Goal: Transaction & Acquisition: Purchase product/service

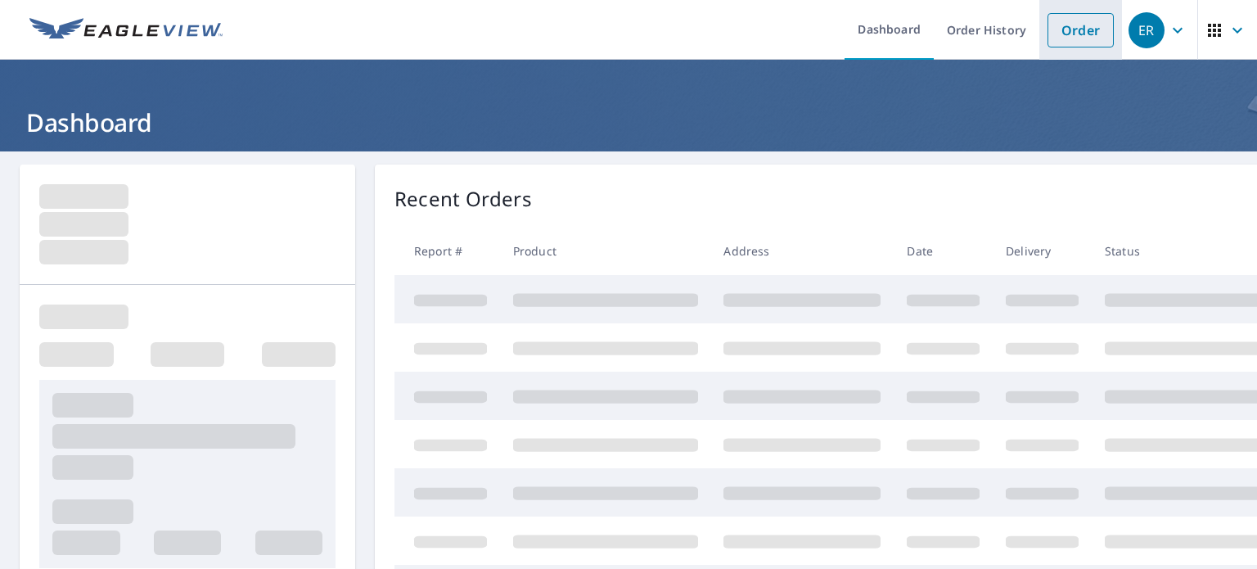
click at [1049, 33] on link "Order" at bounding box center [1081, 30] width 66 height 34
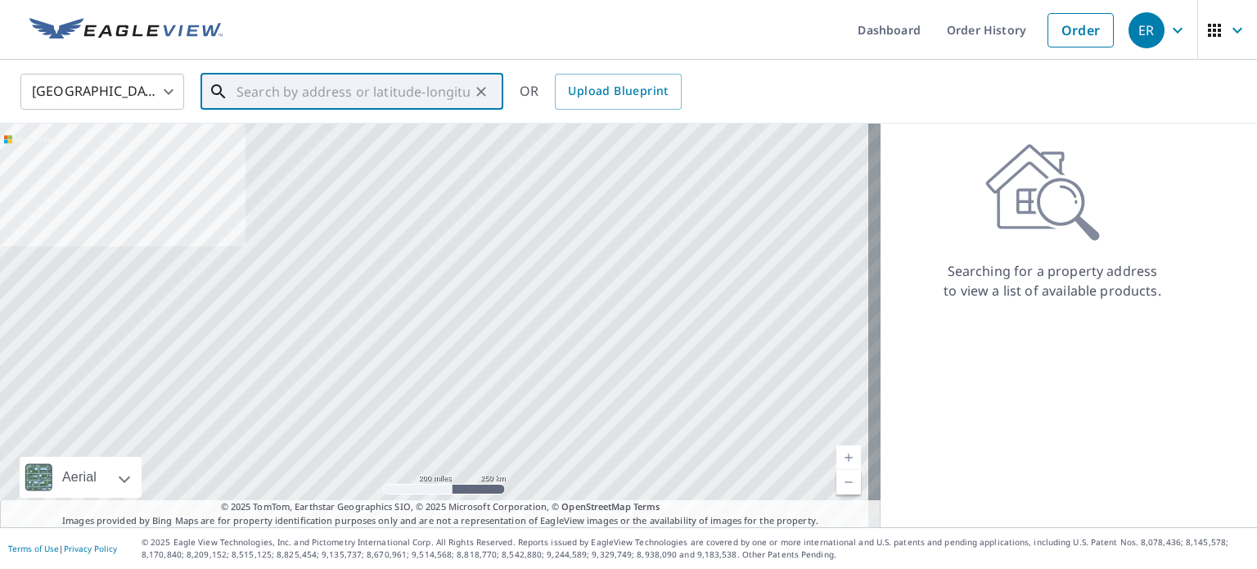
drag, startPoint x: 381, startPoint y: 94, endPoint x: 380, endPoint y: 84, distance: 10.0
click at [380, 84] on input "text" at bounding box center [353, 92] width 233 height 46
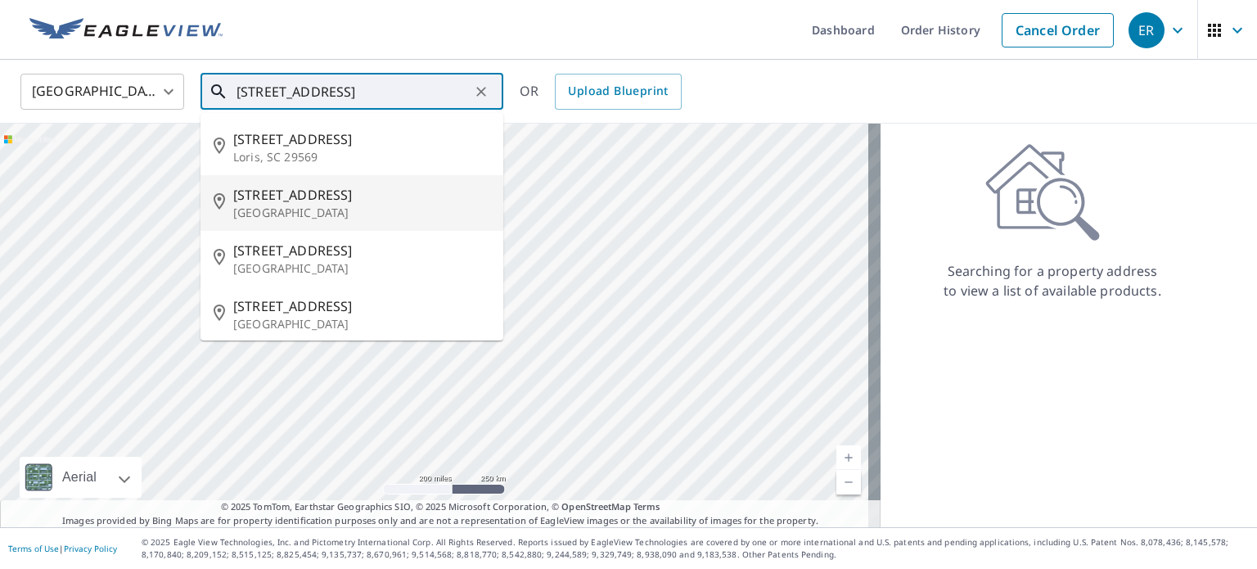
click at [334, 201] on span "[STREET_ADDRESS]" at bounding box center [361, 195] width 257 height 20
type input "[STREET_ADDRESS]"
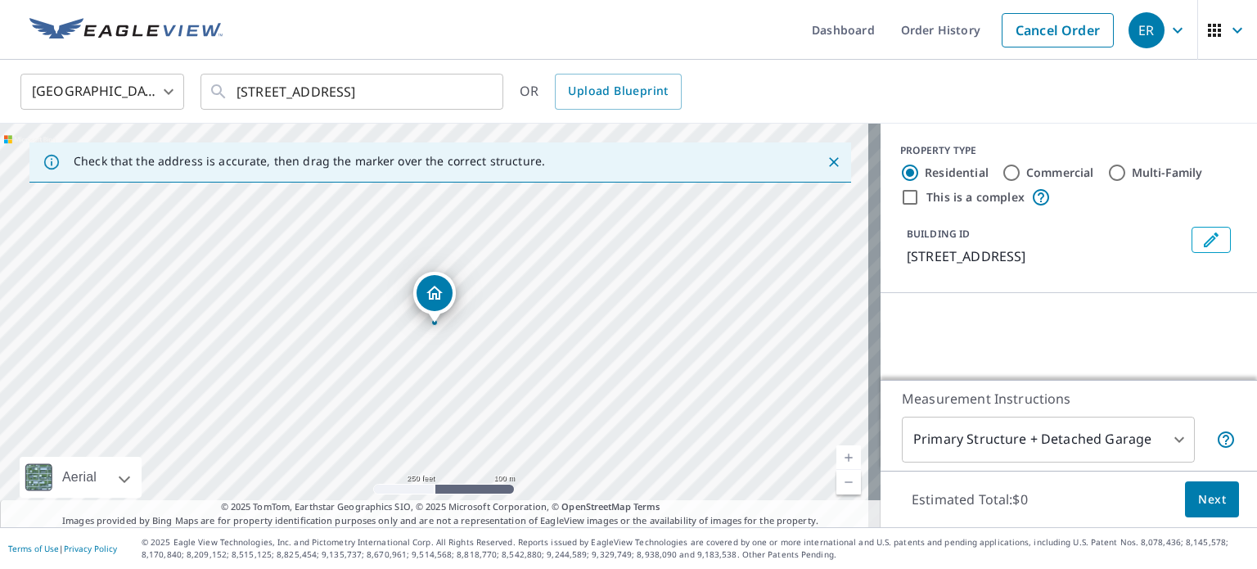
click at [1015, 106] on div "[GEOGRAPHIC_DATA] [GEOGRAPHIC_DATA] ​ [STREET_ADDRESS] ​ OR Upload Blueprint" at bounding box center [622, 91] width 1229 height 38
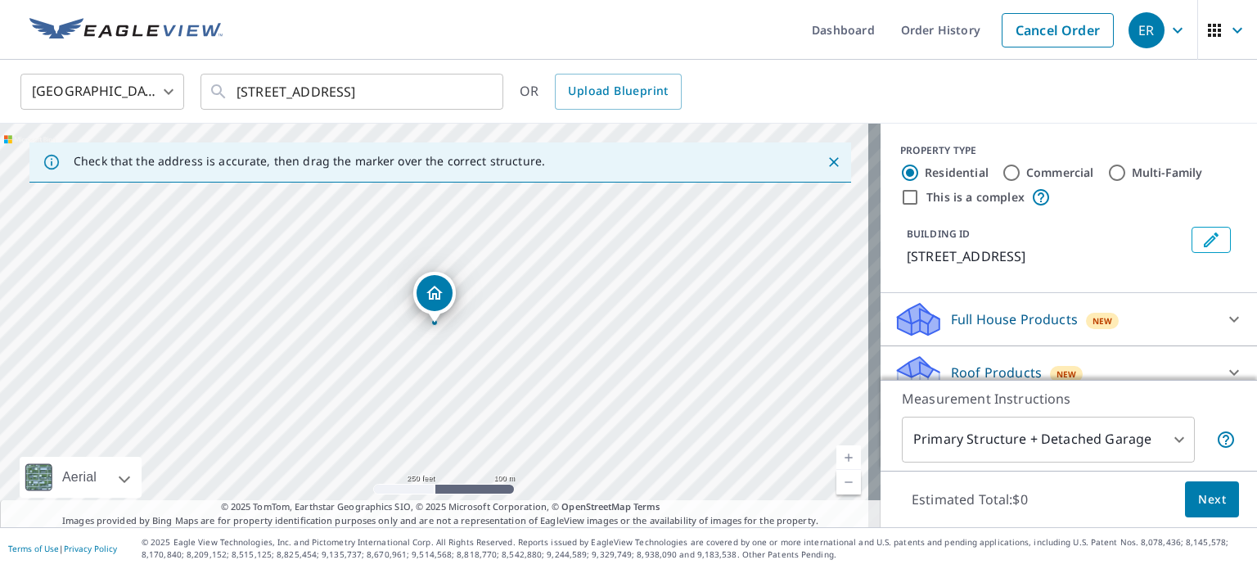
scroll to position [82, 0]
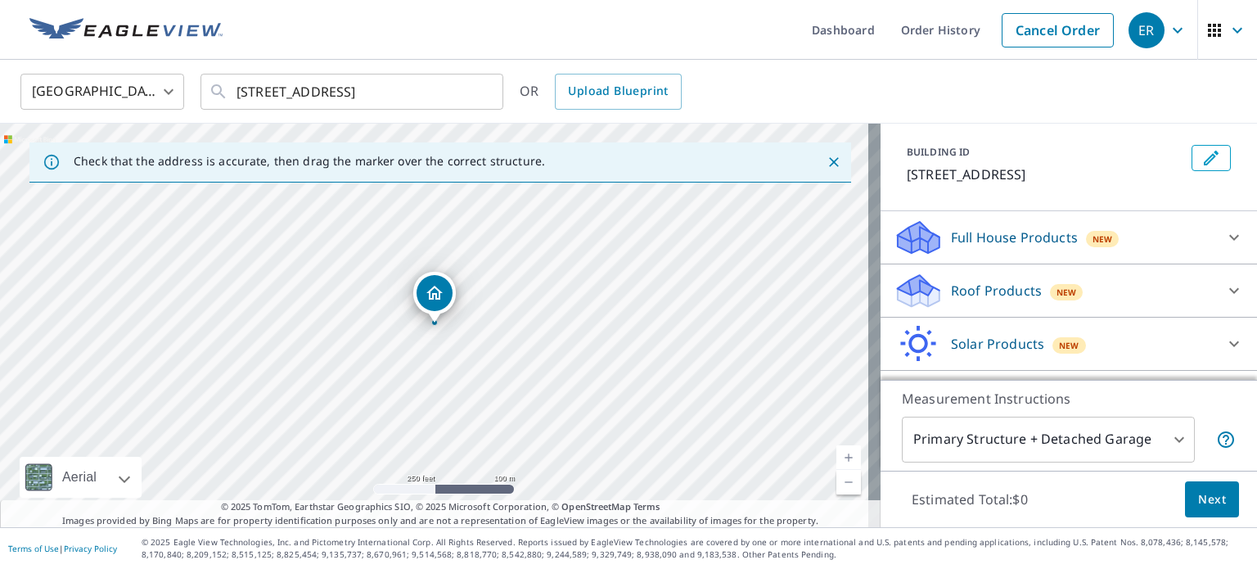
click at [952, 288] on p "Roof Products" at bounding box center [996, 291] width 91 height 20
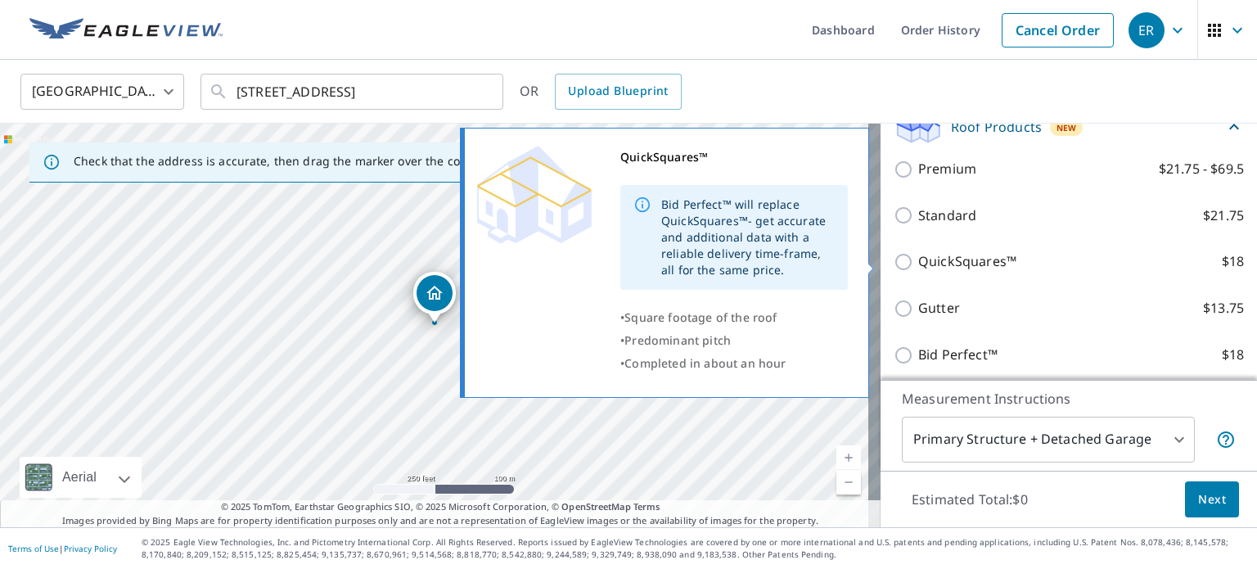
click at [881, 260] on div "QuickSquares™ Bid Perfect™ will replace QuickSquares™- get accurate and additio…" at bounding box center [671, 263] width 419 height 280
click at [894, 261] on input "QuickSquares™ $18" at bounding box center [906, 262] width 25 height 20
checkbox input "true"
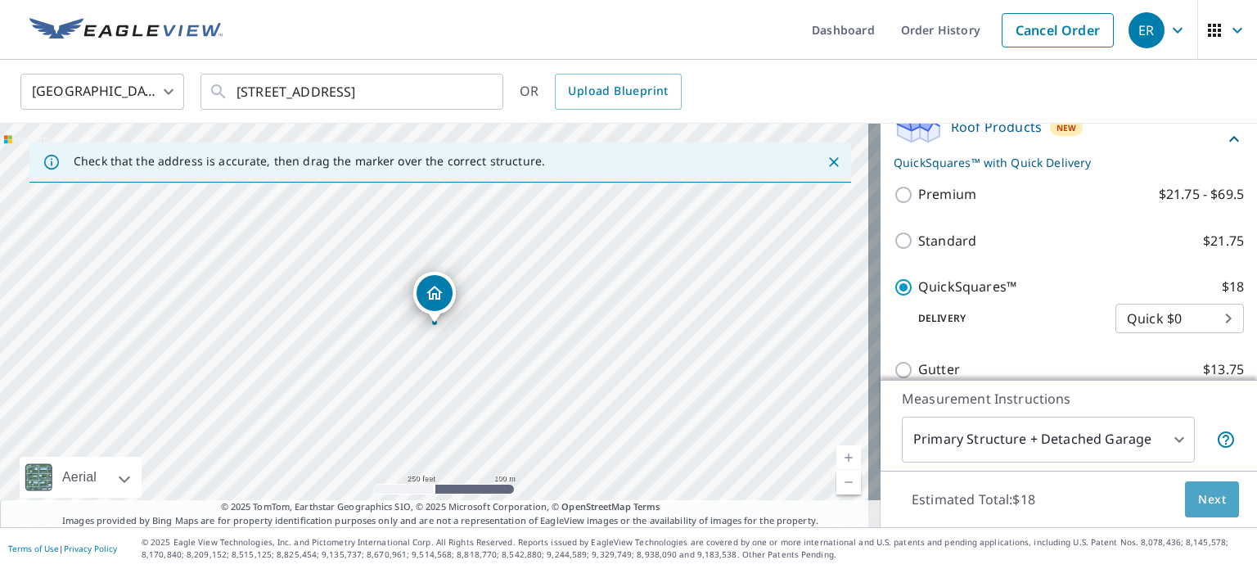
click at [1198, 497] on span "Next" at bounding box center [1212, 499] width 28 height 20
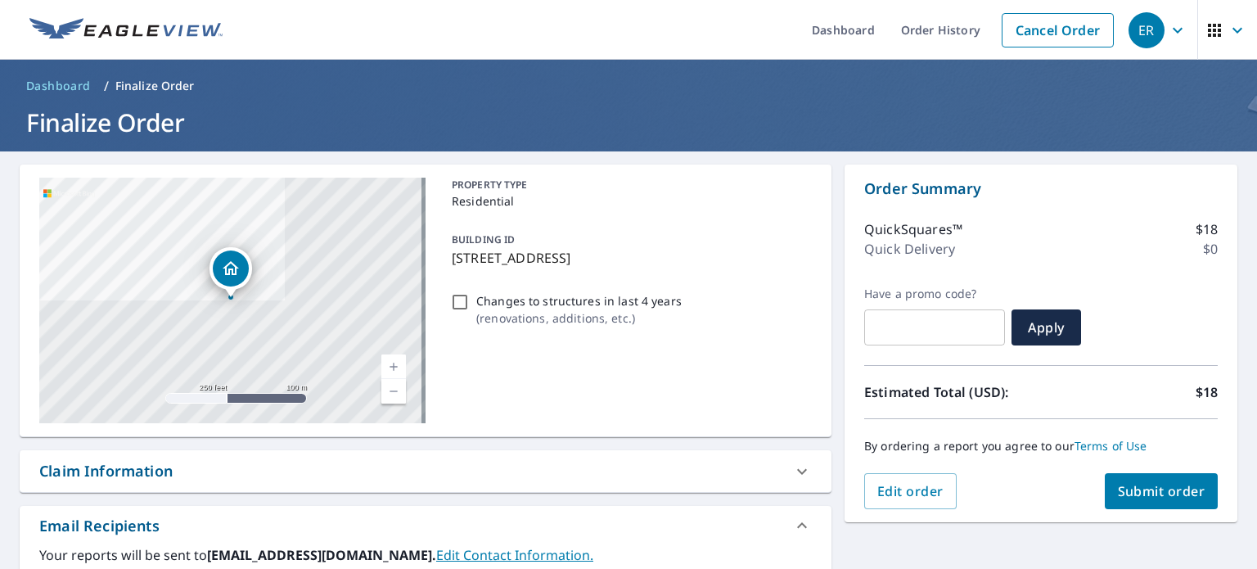
click at [401, 39] on ul "Dashboard Order History Cancel Order" at bounding box center [677, 30] width 890 height 60
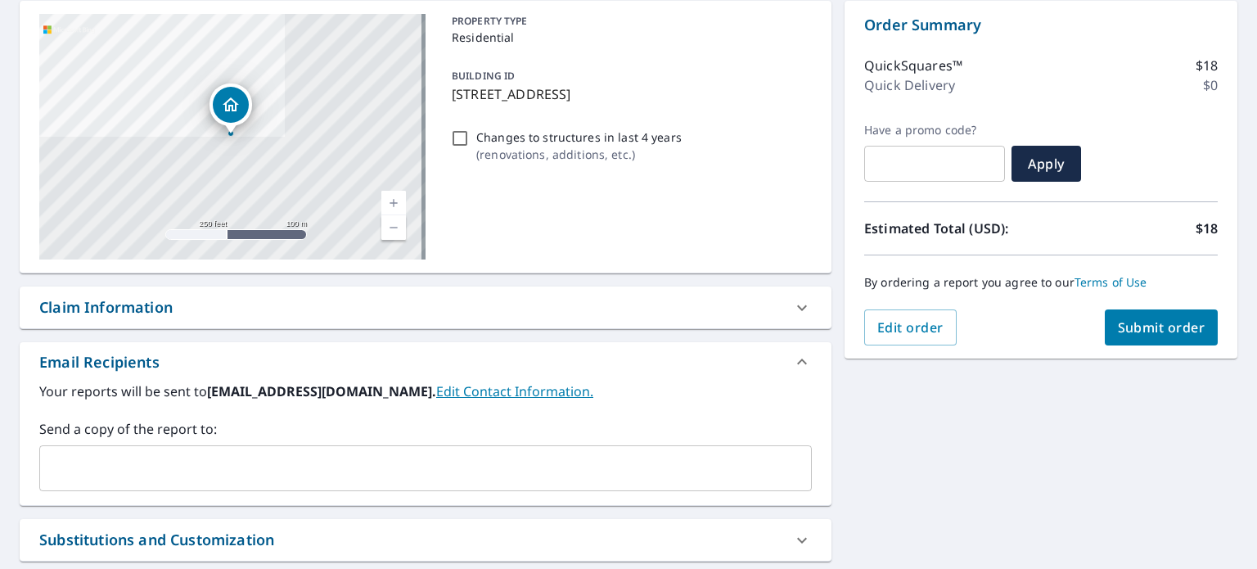
drag, startPoint x: 372, startPoint y: 307, endPoint x: 368, endPoint y: 318, distance: 11.4
click at [372, 305] on div "Claim Information" at bounding box center [410, 307] width 743 height 22
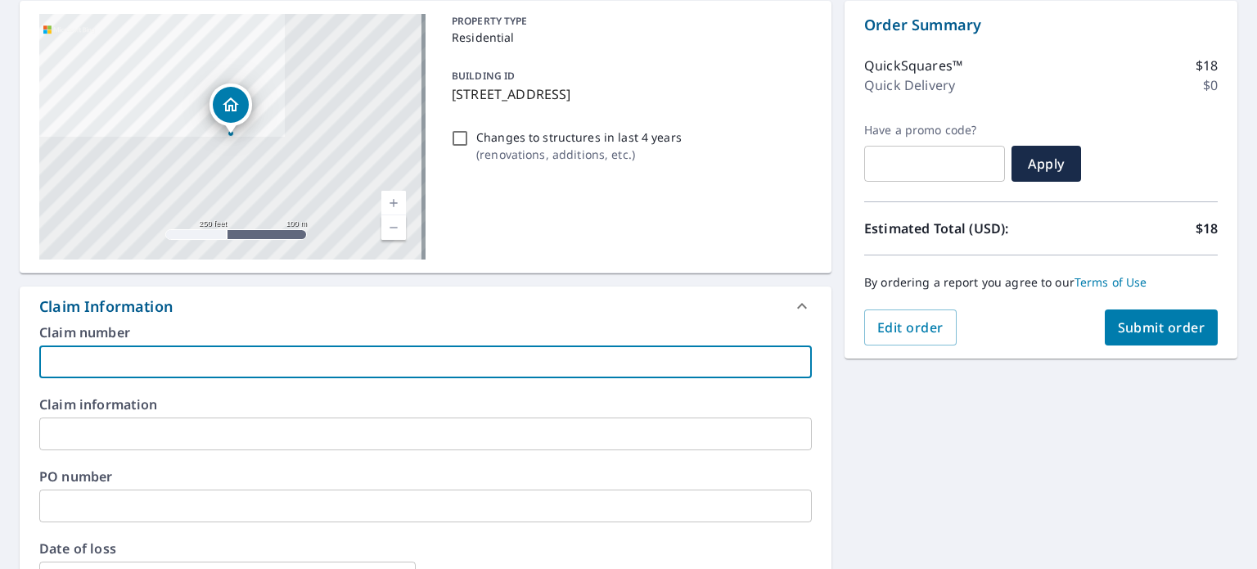
click at [348, 368] on input "text" at bounding box center [425, 361] width 773 height 33
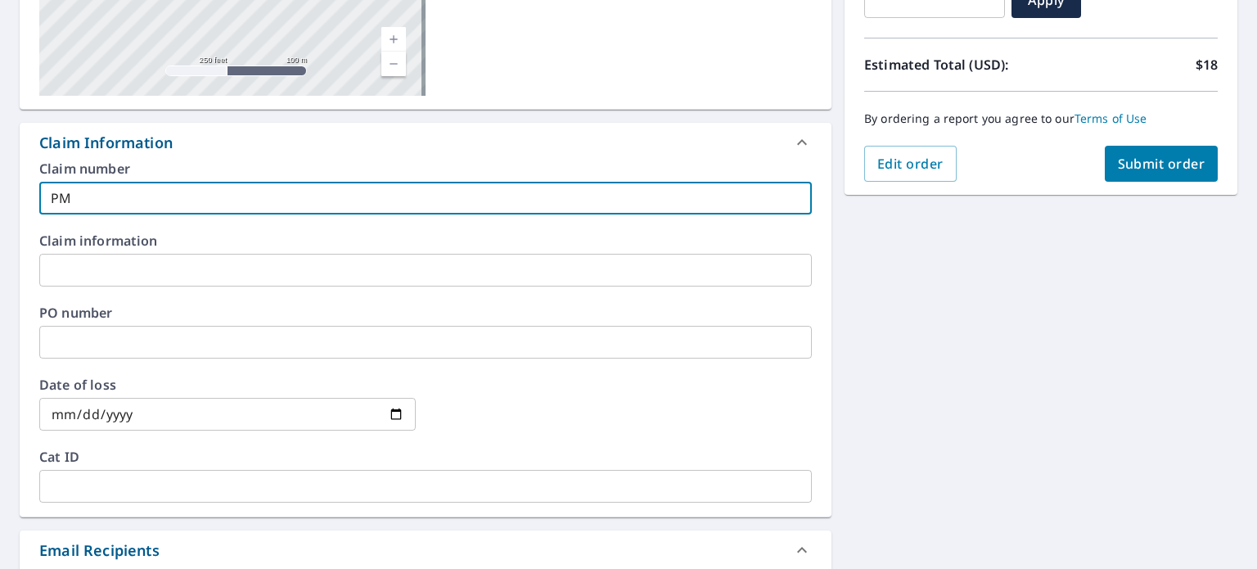
scroll to position [573, 0]
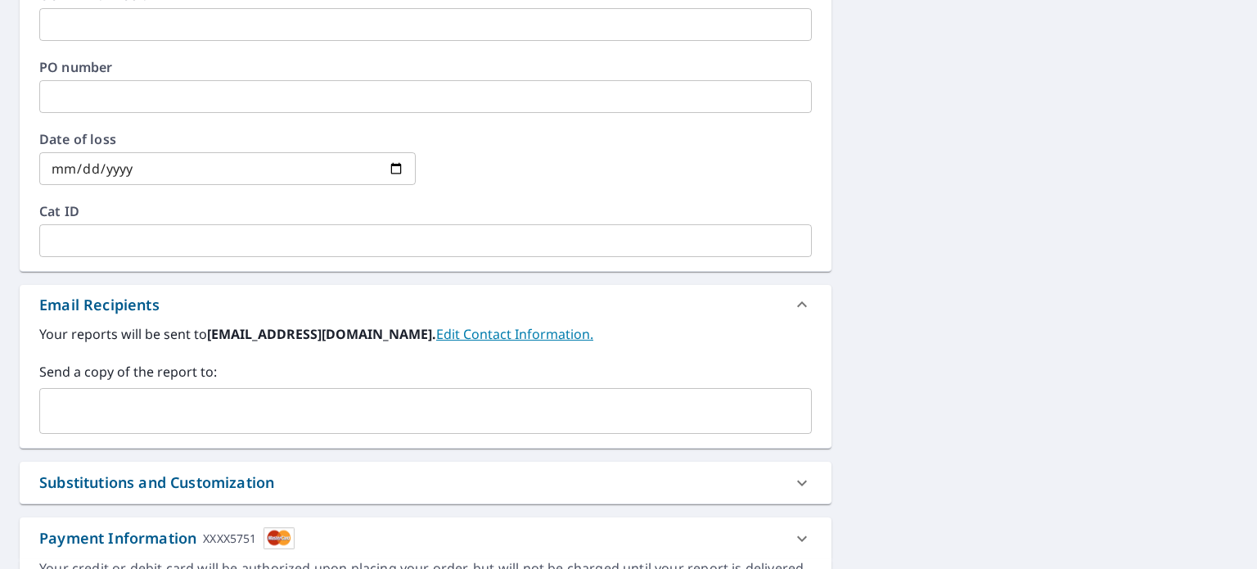
type input "PM"
click at [176, 409] on input "text" at bounding box center [413, 410] width 733 height 31
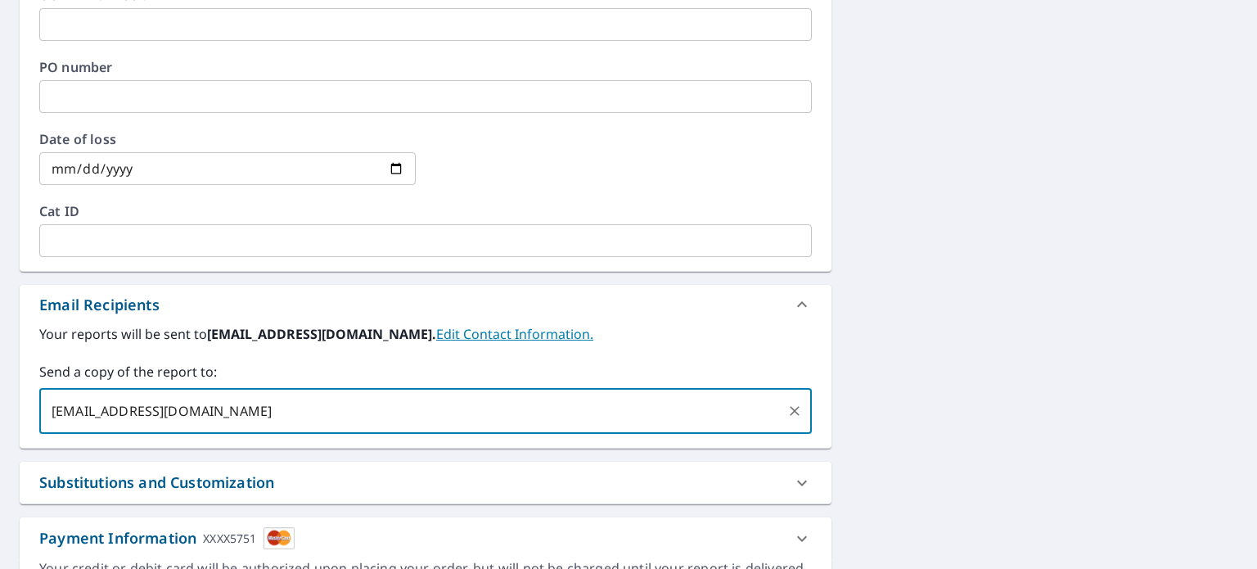
type input "[EMAIL_ADDRESS][DOMAIN_NAME]"
click at [1012, 240] on div "**********" at bounding box center [628, 101] width 1257 height 1045
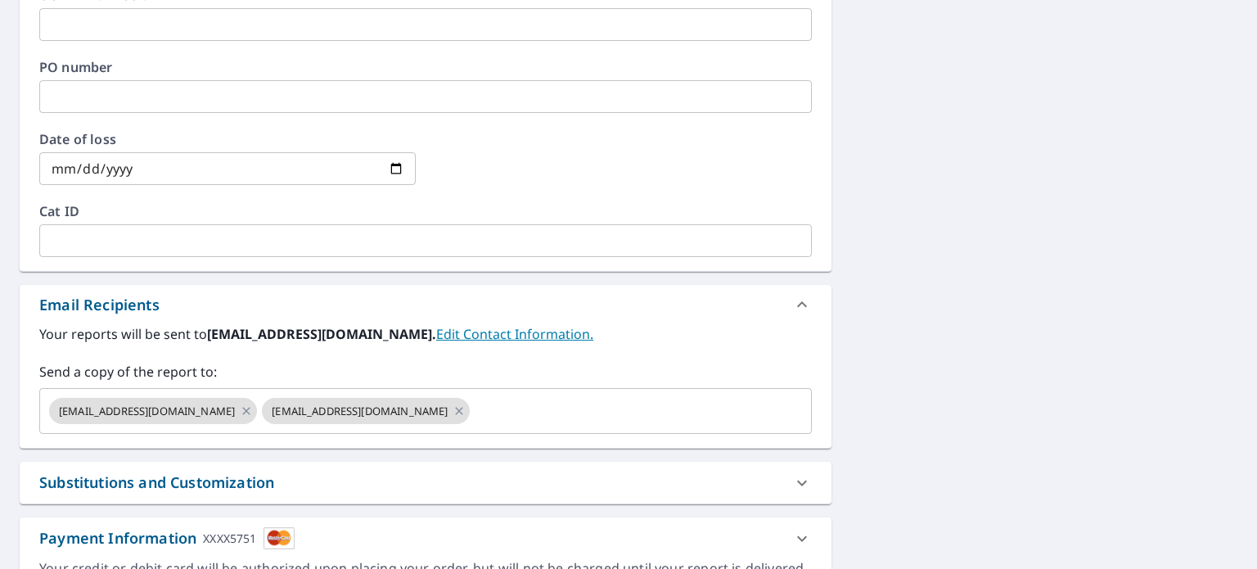
scroll to position [246, 0]
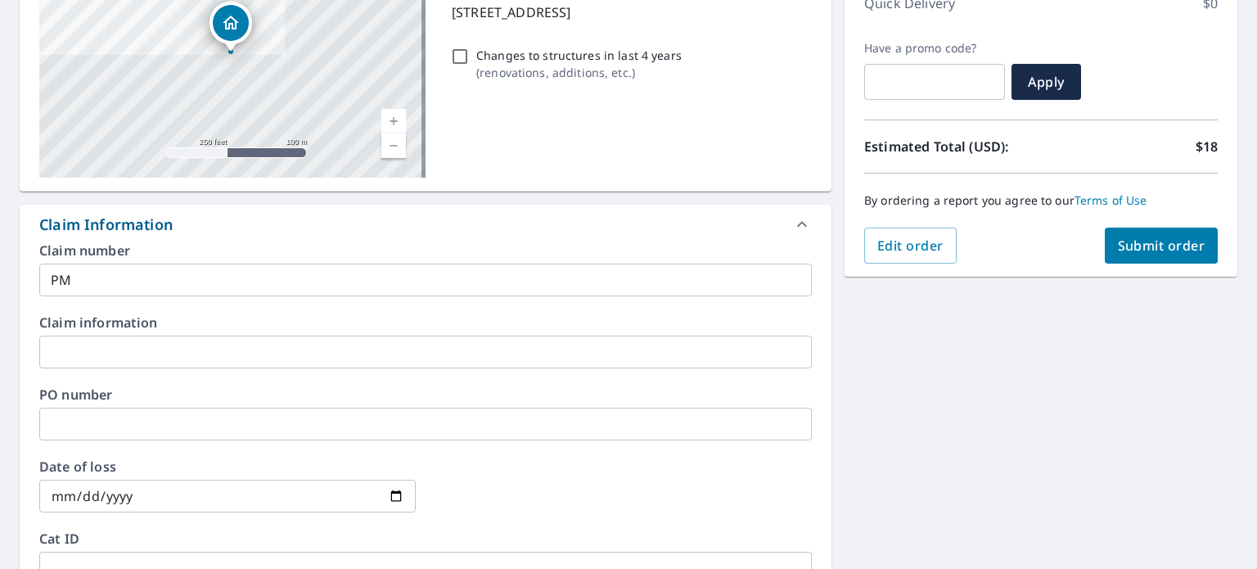
click at [1167, 244] on span "Submit order" at bounding box center [1162, 246] width 88 height 18
